Goal: Task Accomplishment & Management: Complete application form

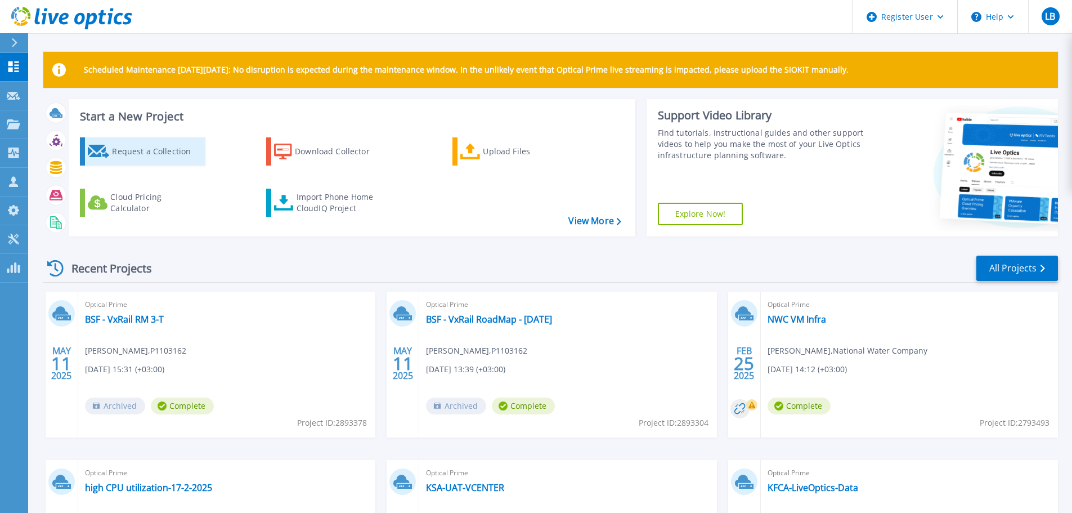
click at [134, 158] on div "Request a Collection" at bounding box center [157, 151] width 90 height 23
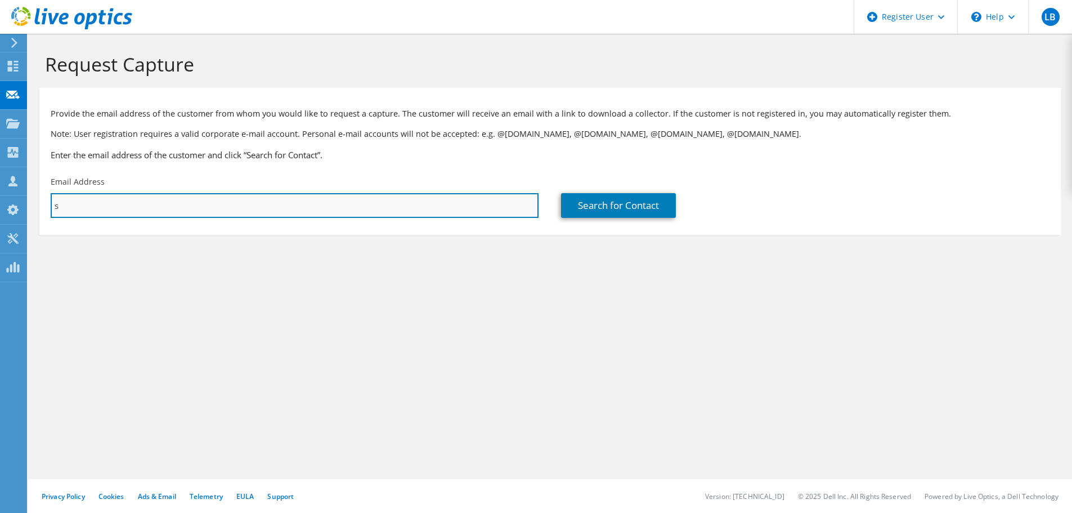
click at [280, 205] on input "s" at bounding box center [295, 205] width 488 height 25
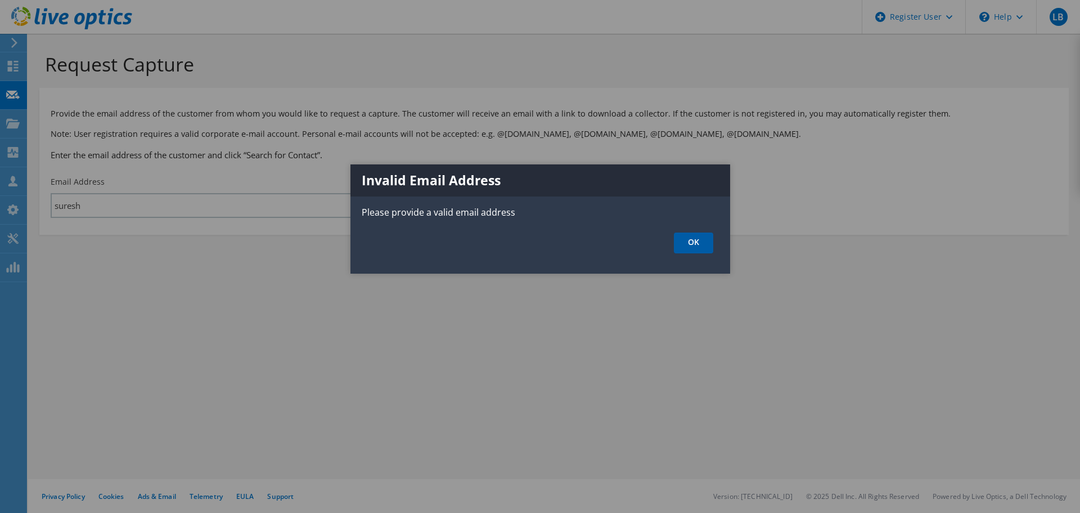
click at [703, 240] on link "OK" at bounding box center [693, 242] width 39 height 21
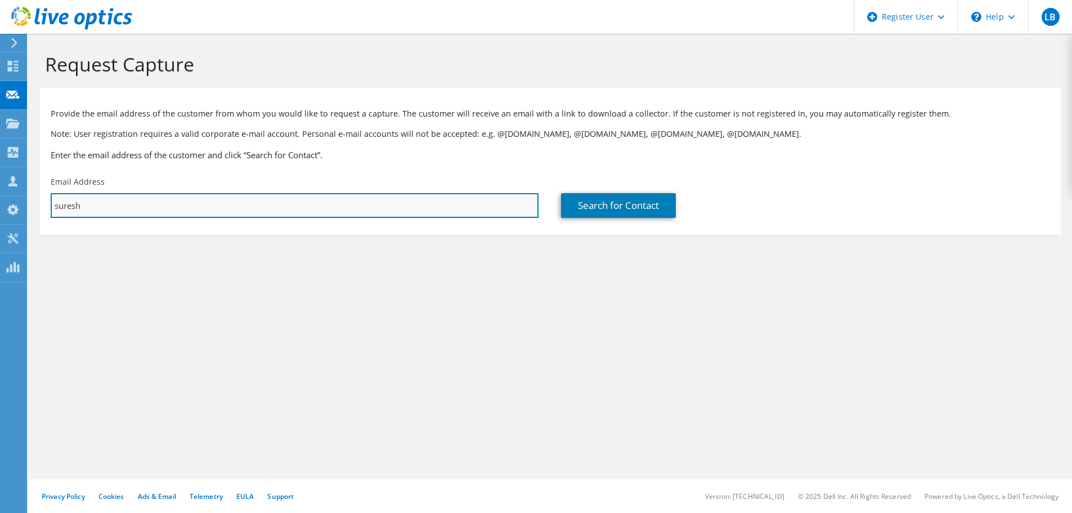
click at [388, 215] on input "suresh" at bounding box center [295, 205] width 488 height 25
paste input ".[EMAIL_ADDRESS][DOMAIN_NAME]"
type input "suresh.illa@sab.com"
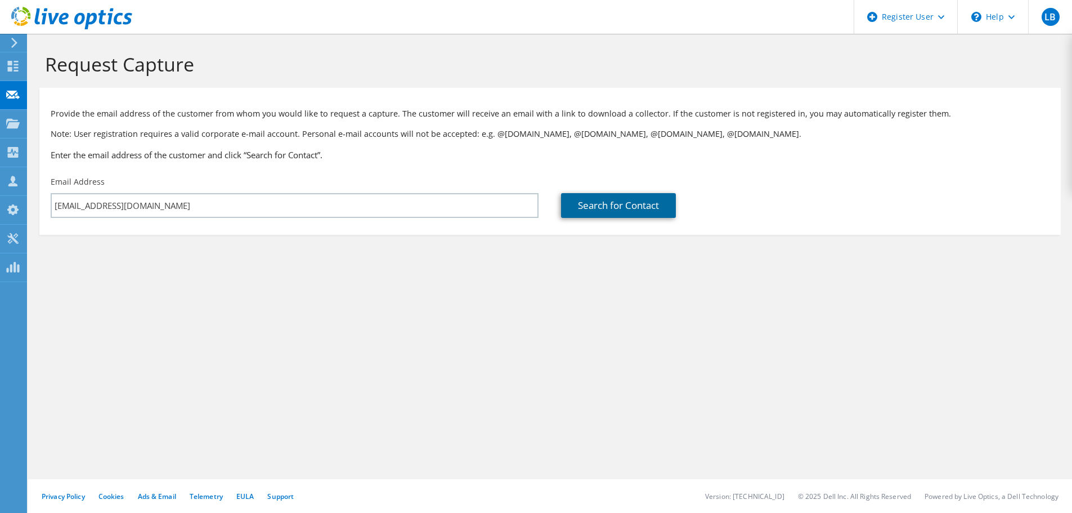
click at [626, 208] on link "Search for Contact" at bounding box center [618, 205] width 115 height 25
type input "SABB"
type input "Suresh"
type input "Illa"
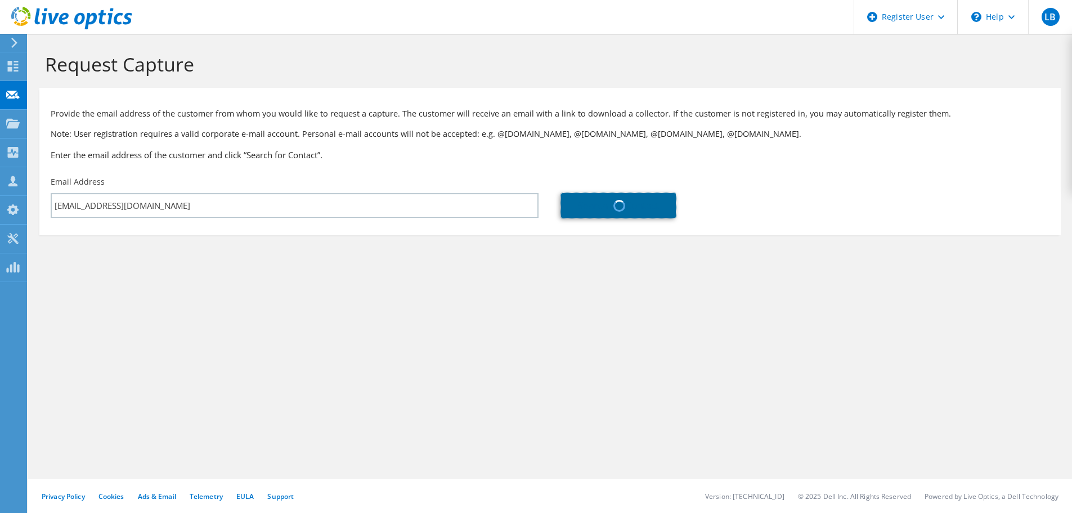
type input "Saudi Arabia"
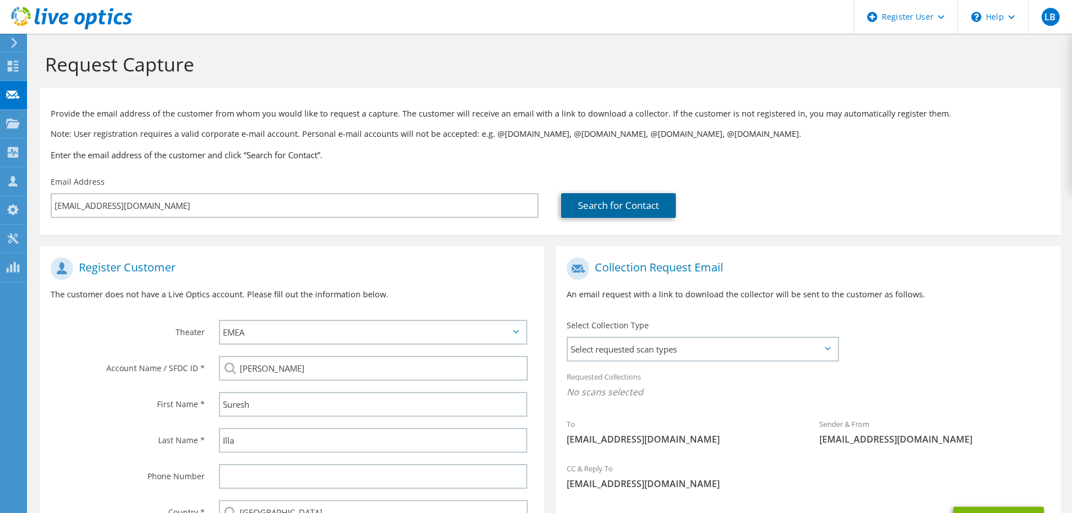
scroll to position [127, 0]
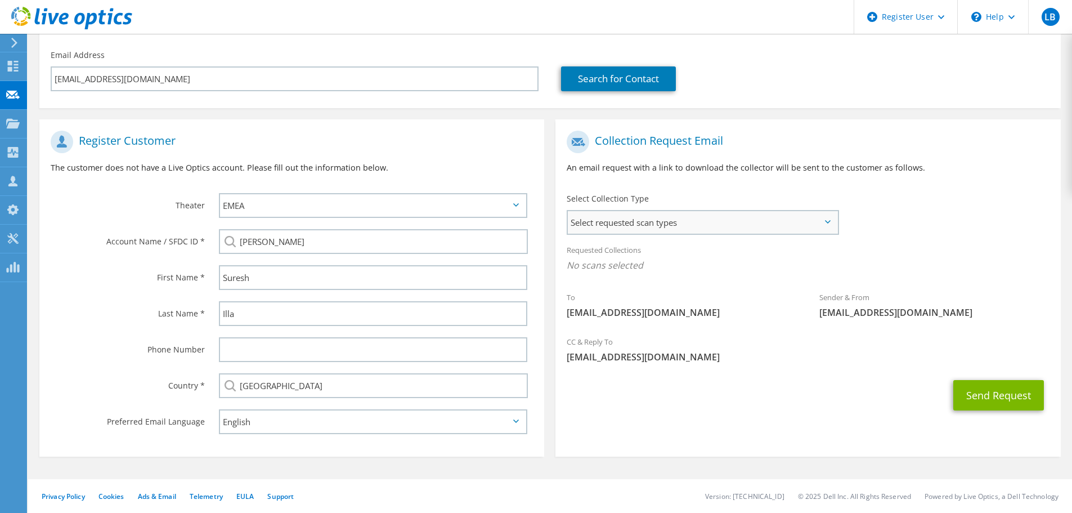
click at [660, 210] on div "Select requested scan types Server Virtualization Optical Prime AWS Nutanix SC" at bounding box center [703, 222] width 272 height 25
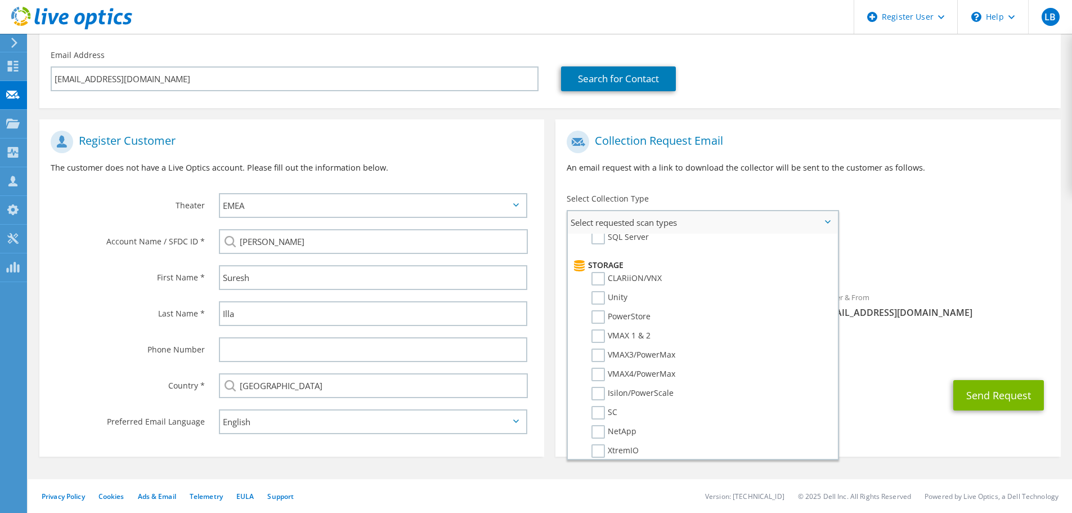
scroll to position [175, 0]
click at [600, 299] on label "Unity" at bounding box center [609, 298] width 36 height 14
click at [0, 0] on input "Unity" at bounding box center [0, 0] width 0 height 0
click at [602, 316] on label "PowerStore" at bounding box center [620, 317] width 59 height 14
click at [0, 0] on input "PowerStore" at bounding box center [0, 0] width 0 height 0
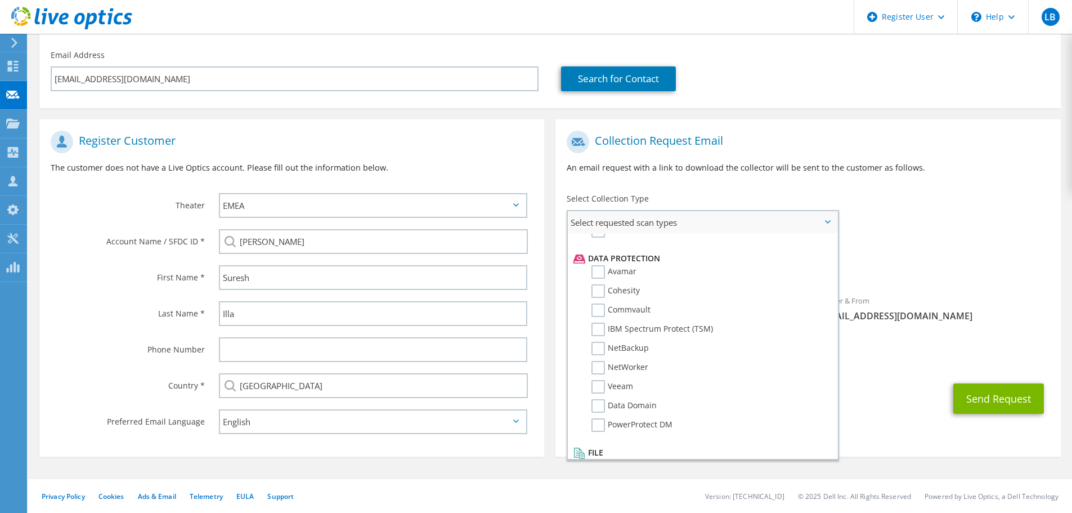
scroll to position [0, 0]
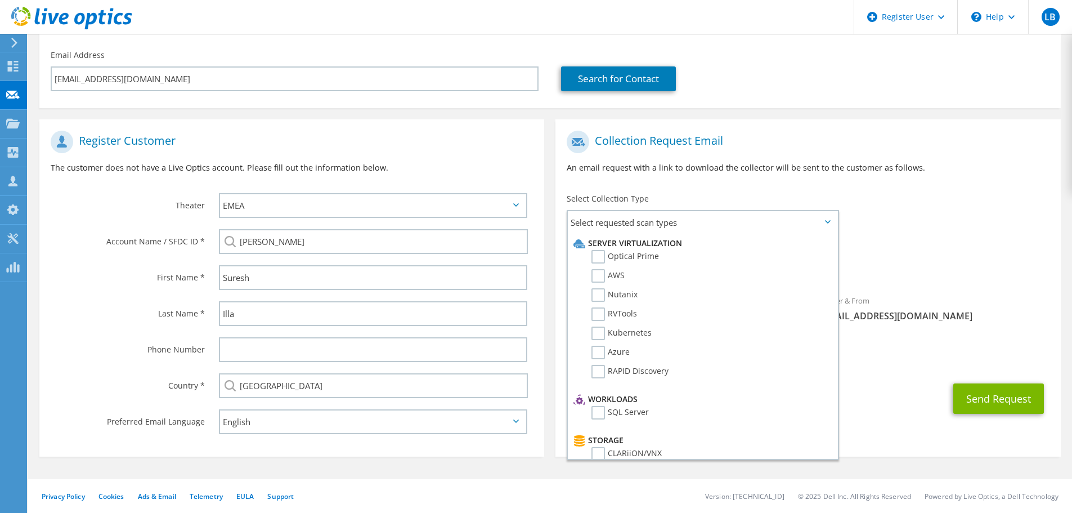
click at [956, 232] on div "To suresh.illa@sab.com Sender & From liveoptics@liveoptics.com" at bounding box center [807, 229] width 505 height 208
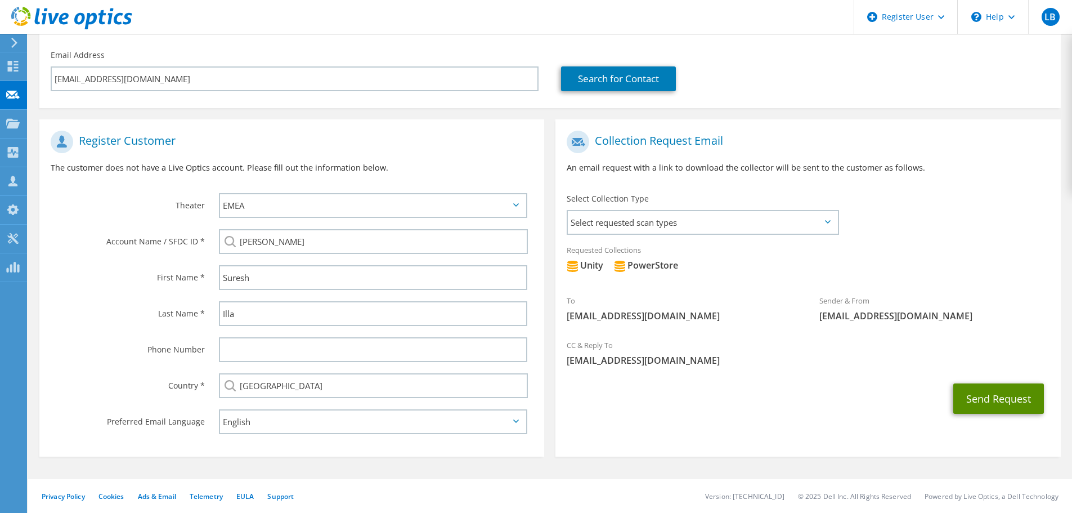
click at [992, 395] on button "Send Request" at bounding box center [998, 398] width 91 height 30
